Goal: Task Accomplishment & Management: Manage account settings

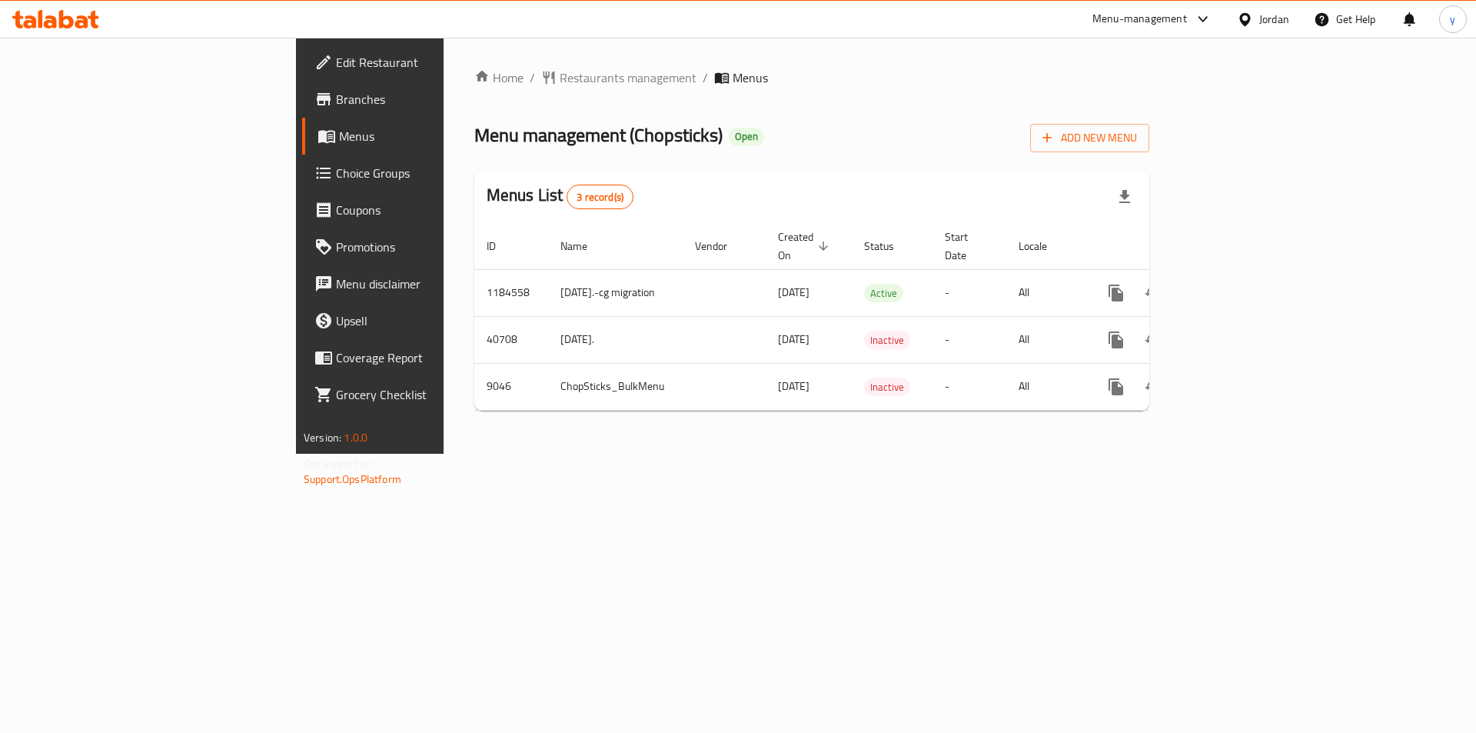
click at [336, 182] on span "Choice Groups" at bounding box center [433, 173] width 194 height 18
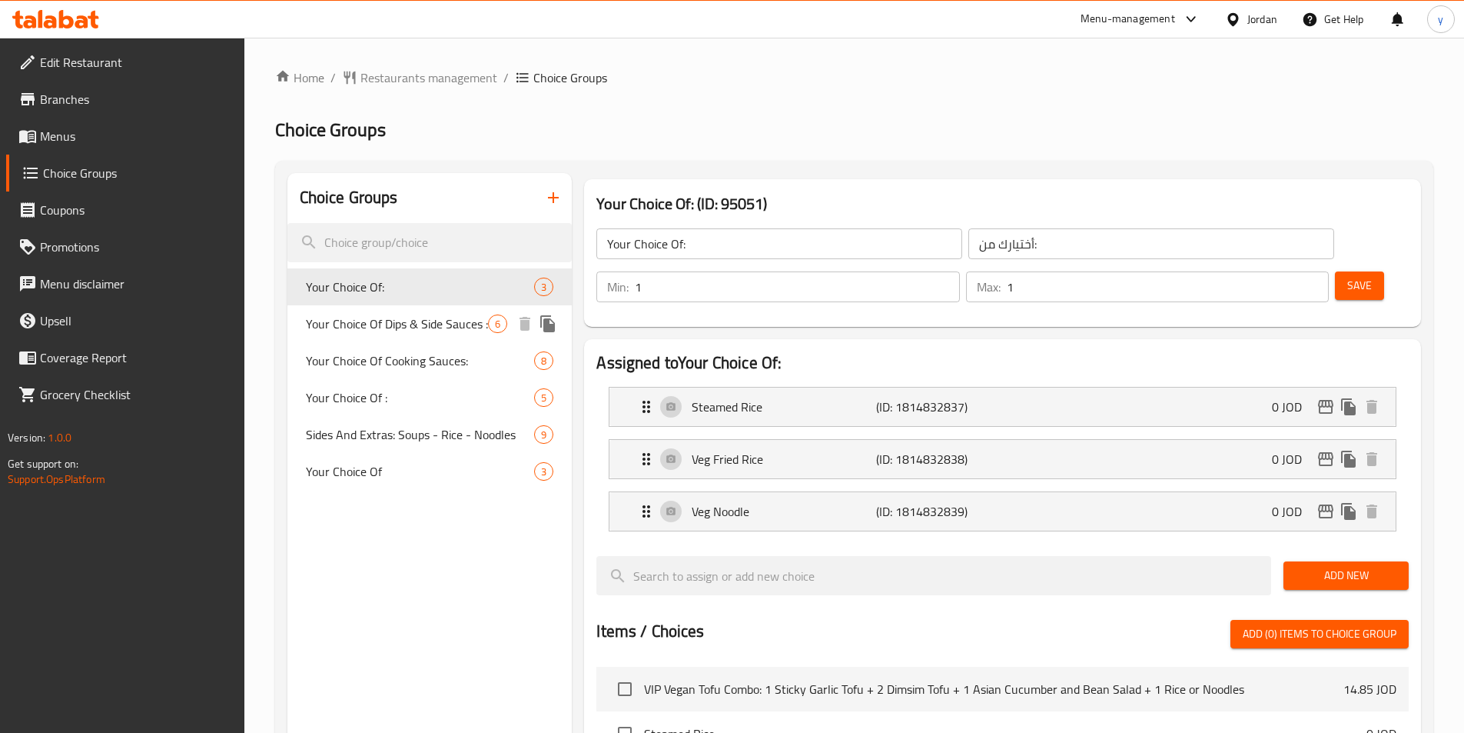
click at [373, 321] on span "Your Choice Of Dips & Side Sauces :" at bounding box center [397, 323] width 183 height 18
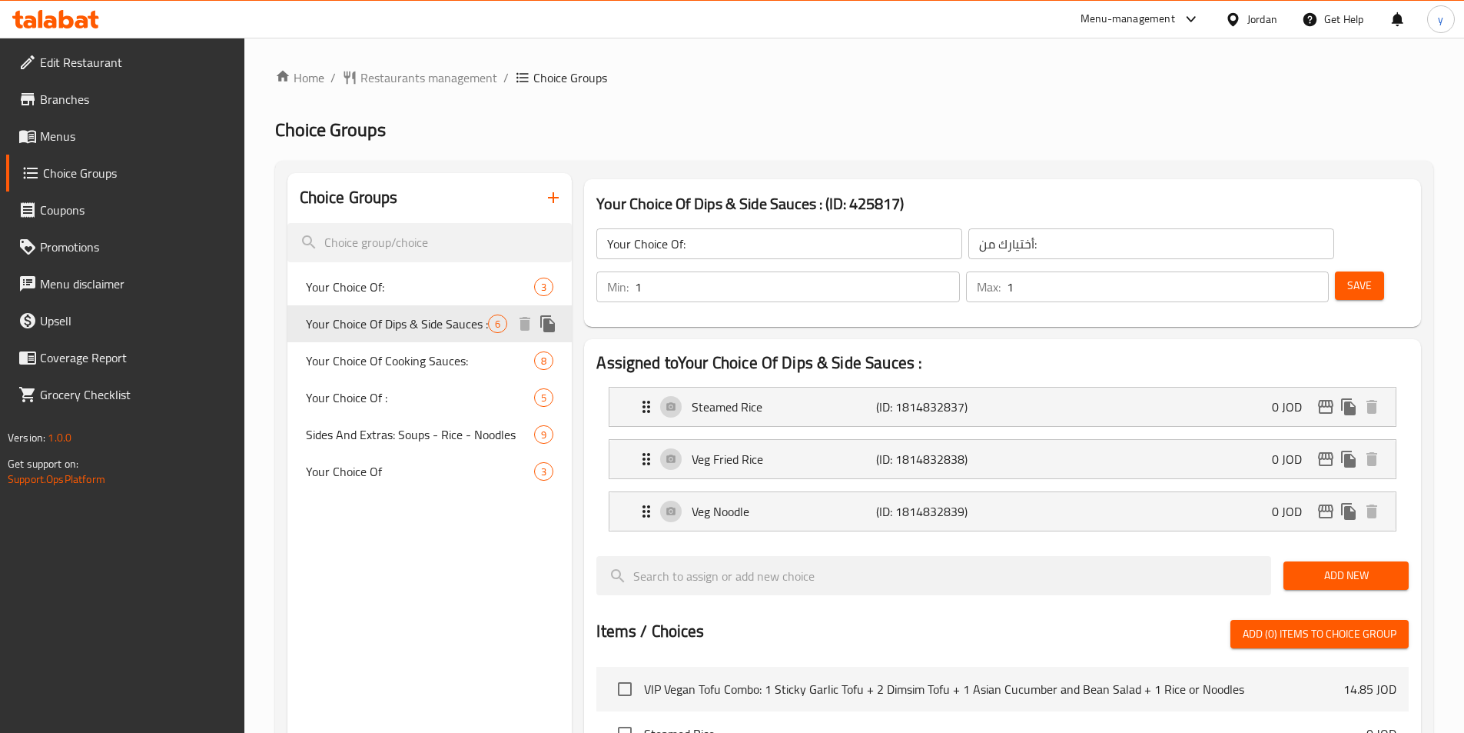
type input "Your Choice Of Dips & Side Sauces :"
type input "اختيارك من [DEMOGRAPHIC_DATA] والغموس:"
type input "0"
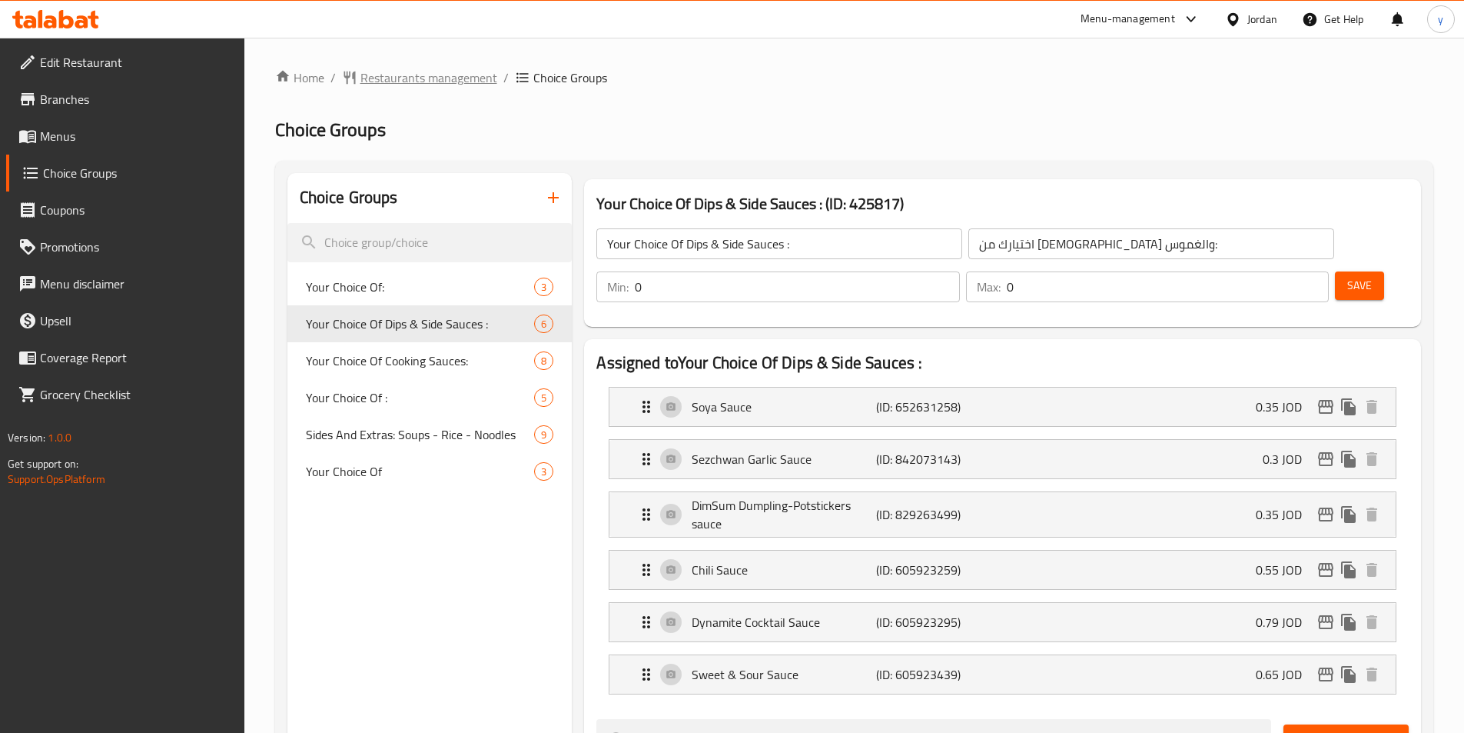
click at [441, 80] on span "Restaurants management" at bounding box center [429, 77] width 137 height 18
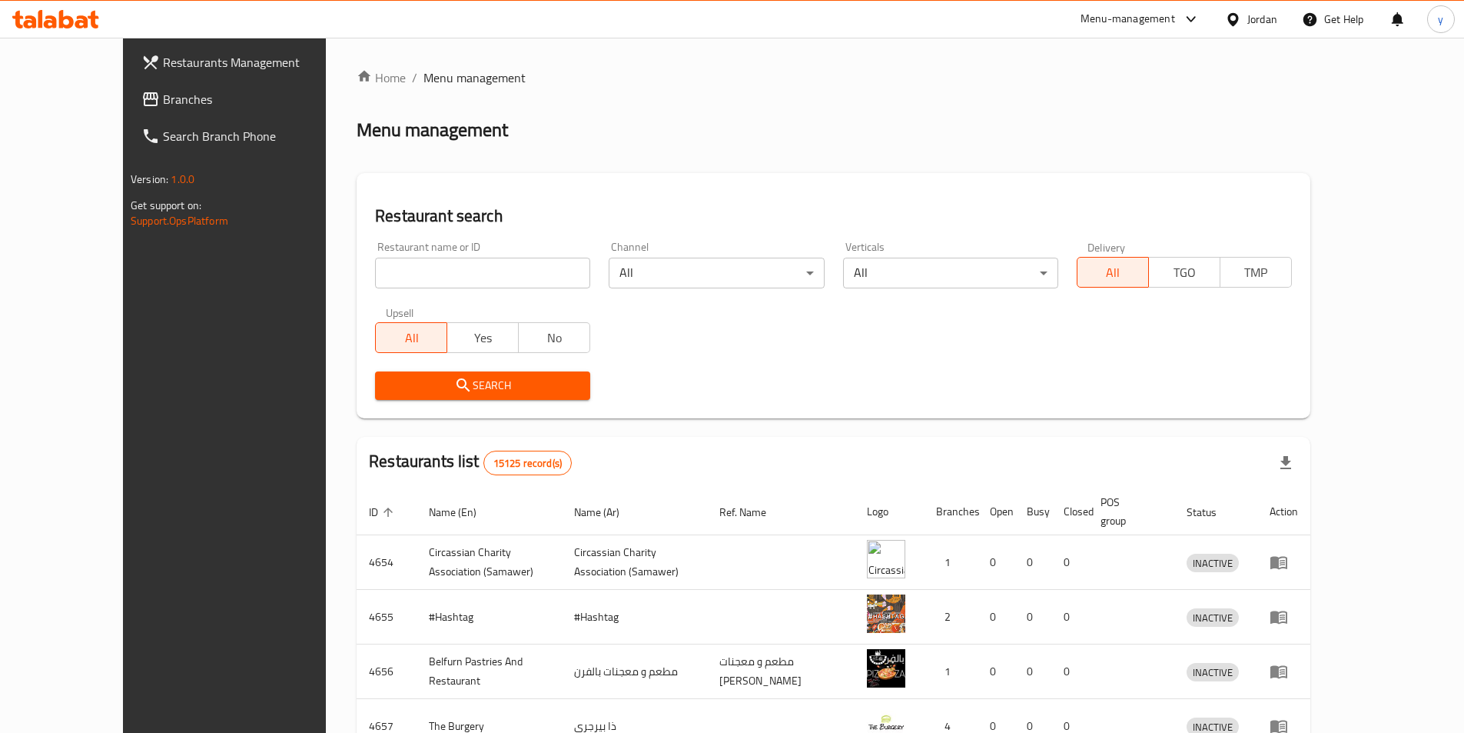
click at [163, 97] on span "Branches" at bounding box center [259, 99] width 192 height 18
